Goal: Transaction & Acquisition: Purchase product/service

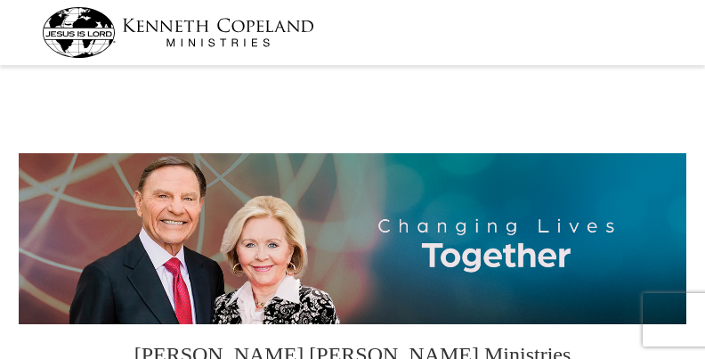
scroll to position [244, 0]
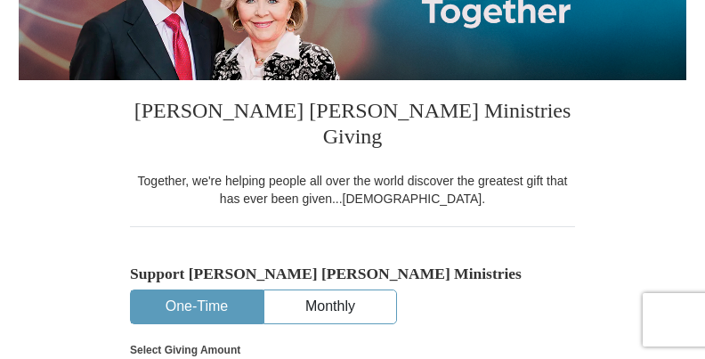
select select "NC"
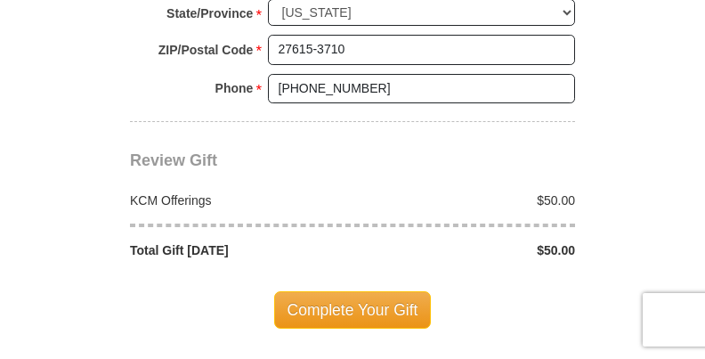
scroll to position [1502, 0]
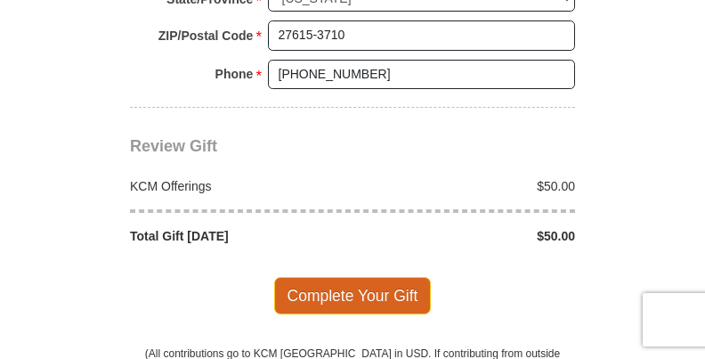
click at [390, 277] on span "Complete Your Gift" at bounding box center [353, 295] width 158 height 37
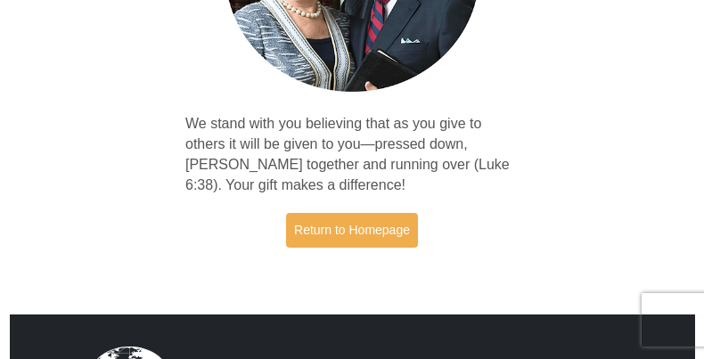
scroll to position [296, 0]
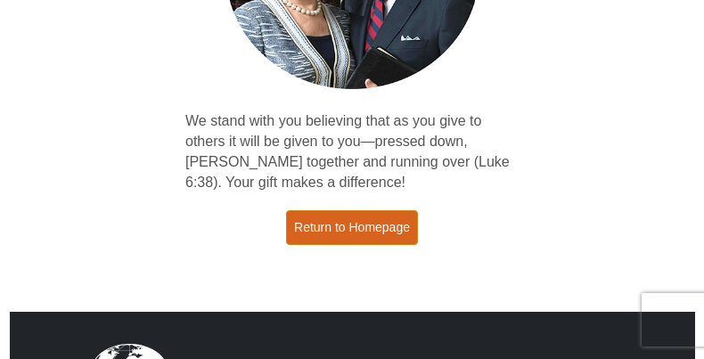
click at [374, 232] on link "Return to Homepage" at bounding box center [352, 227] width 132 height 35
